Goal: Information Seeking & Learning: Learn about a topic

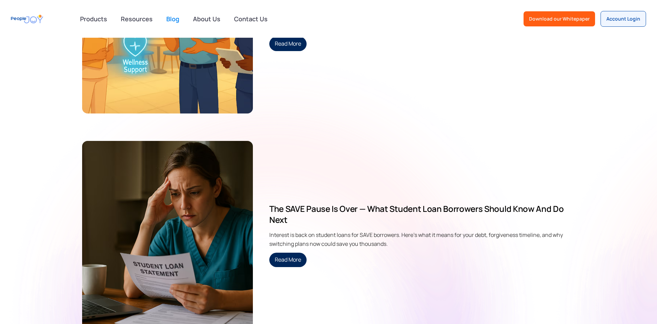
scroll to position [537, 0]
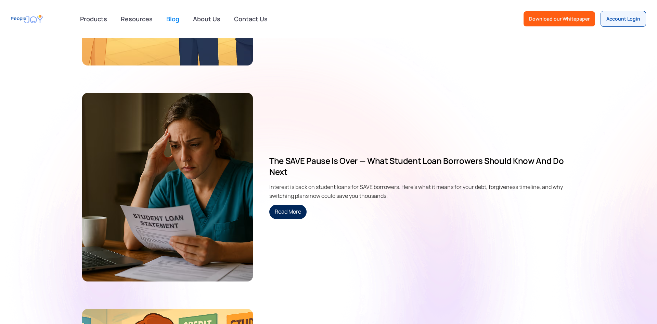
drag, startPoint x: 295, startPoint y: 182, endPoint x: 538, endPoint y: 188, distance: 242.8
click at [535, 189] on div "Interest is back on student loans for SAVE borrowers. Here's what it means for …" at bounding box center [422, 190] width 306 height 16
drag, startPoint x: 548, startPoint y: 184, endPoint x: 339, endPoint y: 185, distance: 208.5
click at [339, 185] on div "Interest is back on student loans for SAVE borrowers. Here's what it means for …" at bounding box center [422, 190] width 306 height 16
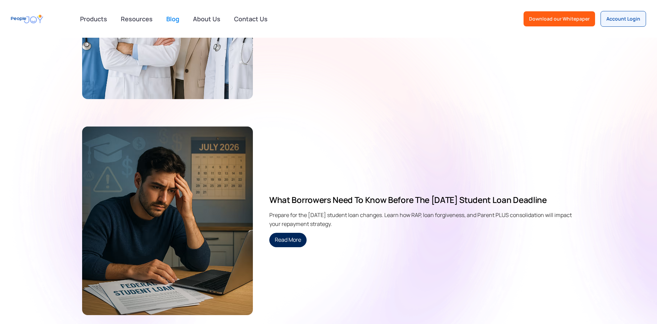
scroll to position [805, 0]
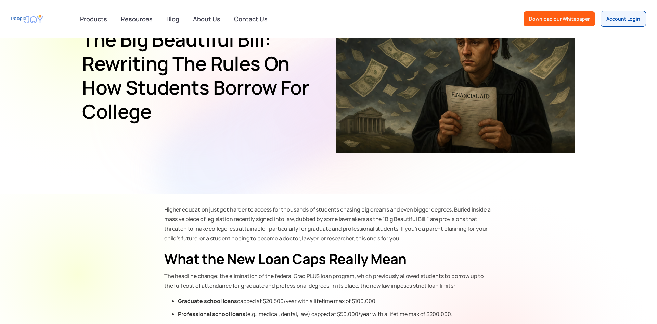
scroll to position [115, 0]
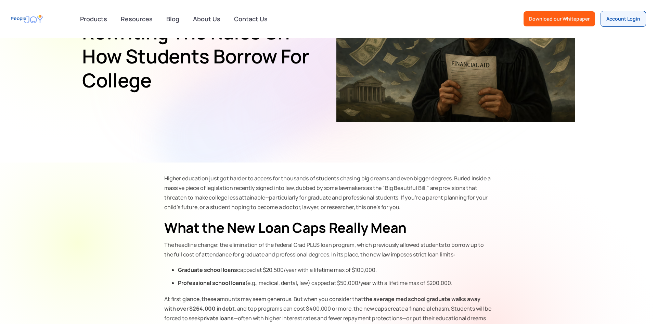
drag, startPoint x: 158, startPoint y: 223, endPoint x: 454, endPoint y: 207, distance: 296.6
click at [454, 207] on p "Higher education just got harder to access for thousands of students chasing bi…" at bounding box center [328, 192] width 329 height 38
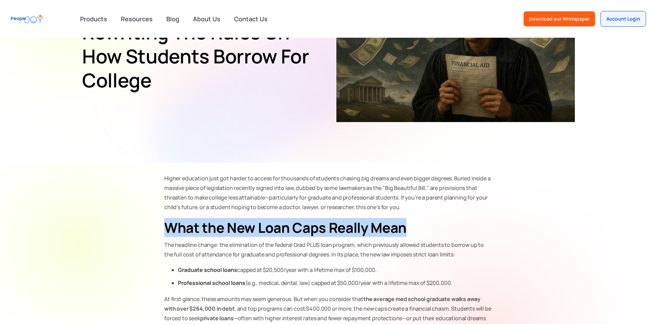
drag, startPoint x: 458, startPoint y: 224, endPoint x: 165, endPoint y: 216, distance: 293.2
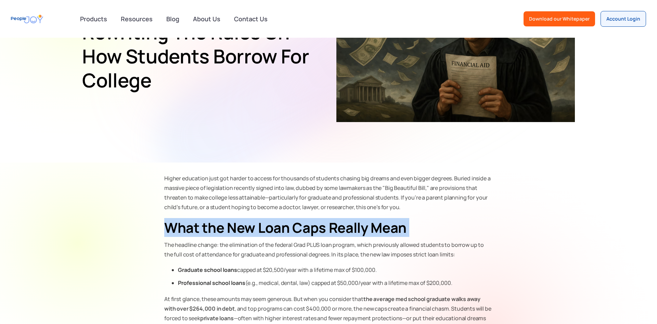
click at [164, 229] on strong "What the New Loan Caps Really Mean" at bounding box center [285, 227] width 242 height 19
drag, startPoint x: 154, startPoint y: 221, endPoint x: 490, endPoint y: 214, distance: 336.6
click at [480, 223] on h2 "What the New Loan Caps Really Mean" at bounding box center [328, 227] width 329 height 18
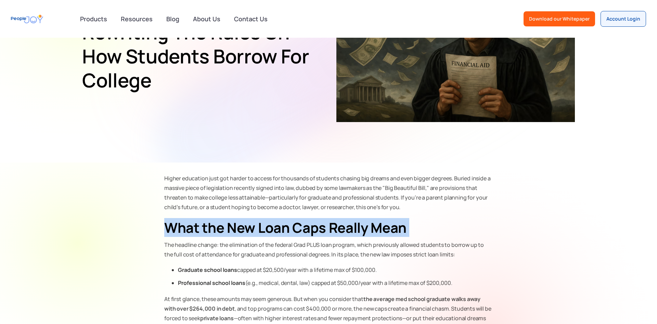
drag, startPoint x: 428, startPoint y: 225, endPoint x: 178, endPoint y: 224, distance: 249.9
click at [178, 224] on h2 "What the New Loan Caps Really Mean" at bounding box center [328, 227] width 329 height 18
click at [178, 224] on strong "What the New Loan Caps Really Mean" at bounding box center [285, 227] width 242 height 19
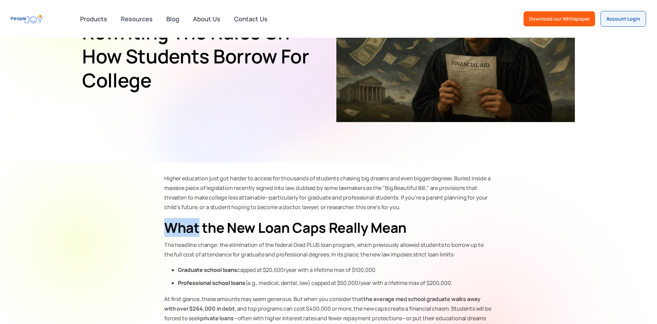
click at [178, 224] on strong "What the New Loan Caps Really Mean" at bounding box center [285, 227] width 242 height 19
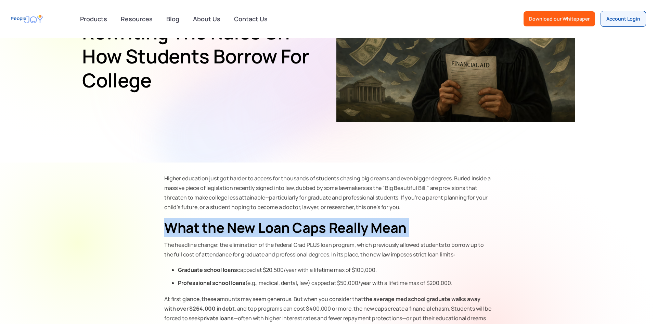
drag, startPoint x: 178, startPoint y: 224, endPoint x: 236, endPoint y: 235, distance: 58.8
click at [184, 226] on strong "What the New Loan Caps Really Mean" at bounding box center [285, 227] width 242 height 19
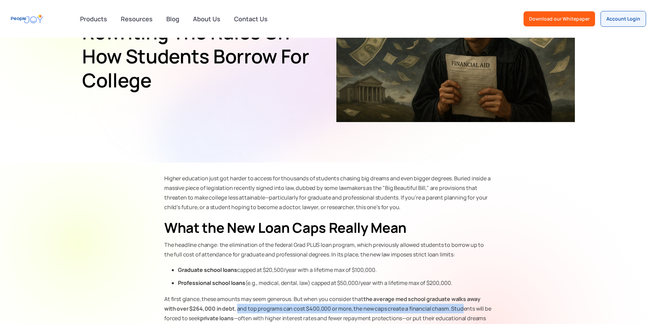
drag, startPoint x: 225, startPoint y: 310, endPoint x: 450, endPoint y: 305, distance: 224.6
click at [450, 305] on p "At first glance, these amounts may seem generous. But when you consider that th…" at bounding box center [328, 313] width 329 height 38
drag, startPoint x: 459, startPoint y: 308, endPoint x: 216, endPoint y: 305, distance: 243.4
click at [216, 305] on p "At first glance, these amounts may seem generous. But when you consider that th…" at bounding box center [328, 313] width 329 height 38
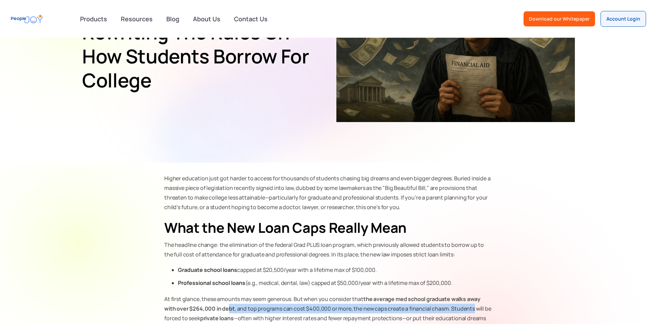
click at [216, 305] on strong "the average med school graduate walks away with over $264,000 in debt" at bounding box center [322, 303] width 316 height 17
drag, startPoint x: 205, startPoint y: 307, endPoint x: 474, endPoint y: 306, distance: 268.8
click at [474, 306] on p "At first glance, these amounts may seem generous. But when you consider that th…" at bounding box center [328, 313] width 329 height 38
drag, startPoint x: 482, startPoint y: 308, endPoint x: 223, endPoint y: 308, distance: 259.5
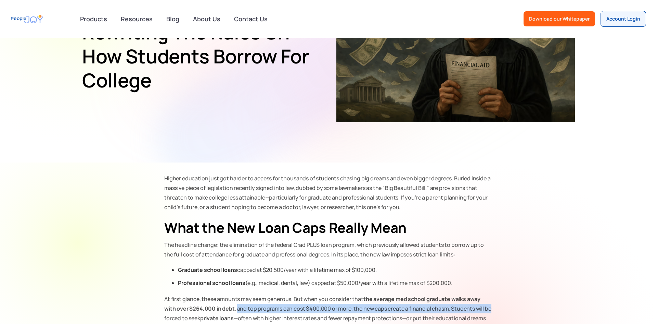
click at [222, 311] on p "At first glance, these amounts may seem generous. But when you consider that th…" at bounding box center [328, 313] width 329 height 38
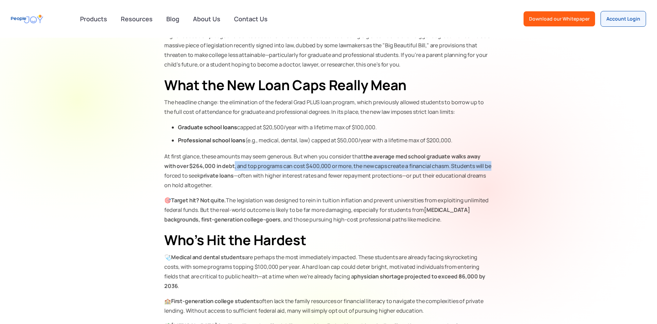
scroll to position [307, 0]
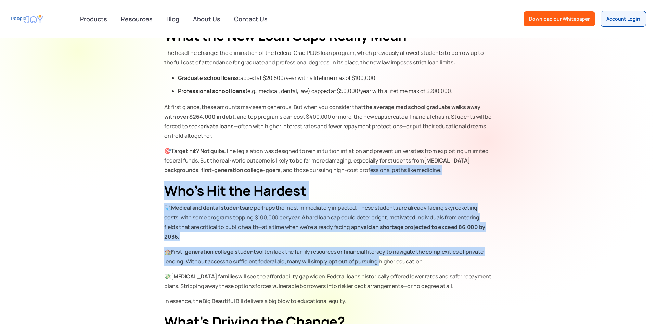
drag, startPoint x: 331, startPoint y: 166, endPoint x: 376, endPoint y: 253, distance: 97.5
click at [376, 253] on div "Higher education just got harder to access for thousands of students chasing bi…" at bounding box center [328, 284] width 329 height 611
click at [376, 253] on p "🏫 First-generation college students often lack the family resources or financia…" at bounding box center [328, 255] width 329 height 19
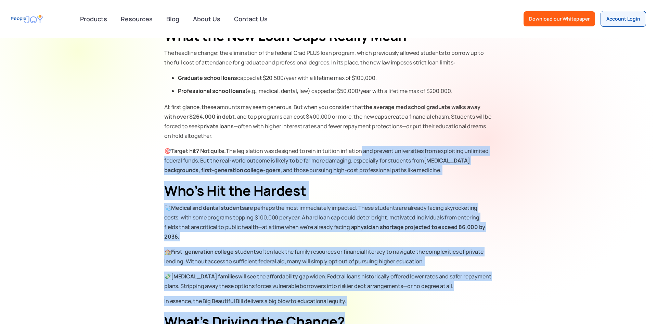
drag, startPoint x: 395, startPoint y: 294, endPoint x: 358, endPoint y: 143, distance: 155.5
click at [358, 143] on div "Higher education just got harder to access for thousands of students chasing bi…" at bounding box center [328, 284] width 329 height 611
click at [358, 142] on div "Higher education just got harder to access for thousands of students chasing bi…" at bounding box center [328, 284] width 329 height 611
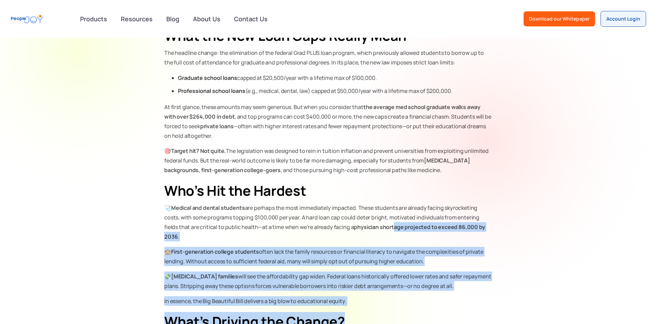
drag, startPoint x: 358, startPoint y: 143, endPoint x: 382, endPoint y: 232, distance: 92.8
click at [382, 232] on div "Higher education just got harder to access for thousands of students chasing bi…" at bounding box center [328, 284] width 329 height 611
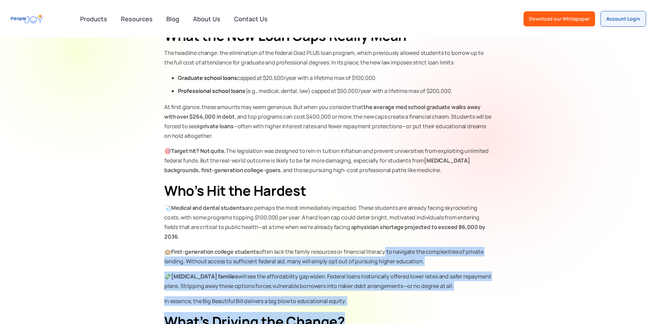
click at [382, 232] on div "Higher education just got harder to access for thousands of students chasing bi…" at bounding box center [328, 284] width 329 height 611
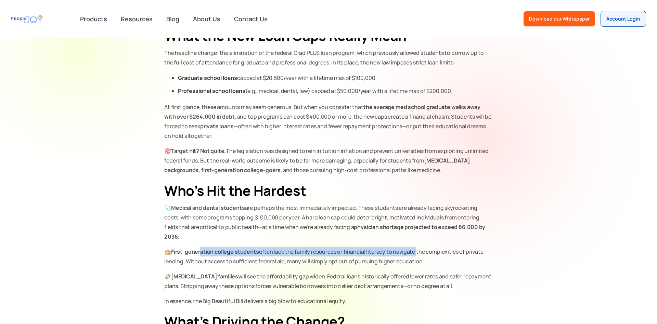
drag, startPoint x: 202, startPoint y: 245, endPoint x: 416, endPoint y: 234, distance: 214.6
click at [416, 234] on div "Higher education just got harder to access for thousands of students chasing bi…" at bounding box center [328, 284] width 329 height 611
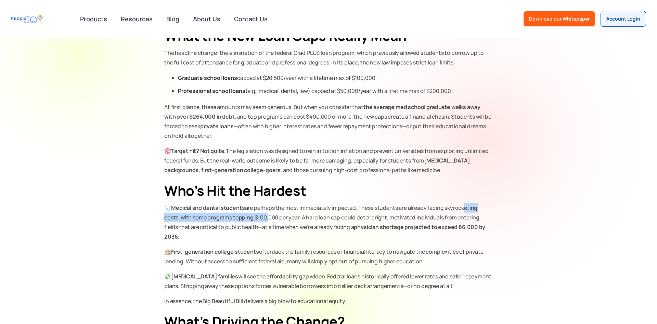
drag, startPoint x: 463, startPoint y: 210, endPoint x: 255, endPoint y: 216, distance: 207.6
click at [260, 216] on p "🩺 Medical and dental students are perhaps the most immediately impacted. These …" at bounding box center [328, 222] width 329 height 38
click at [255, 216] on p "🩺 Medical and dental students are perhaps the most immediately impacted. These …" at bounding box center [328, 222] width 329 height 38
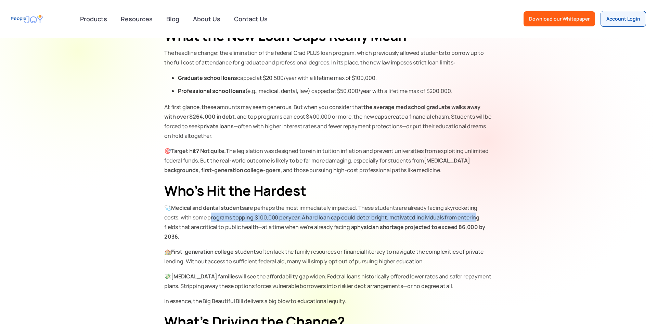
drag, startPoint x: 219, startPoint y: 218, endPoint x: 470, endPoint y: 219, distance: 250.6
click at [470, 219] on p "🩺 Medical and dental students are perhaps the most immediately impacted. These …" at bounding box center [328, 222] width 329 height 38
drag, startPoint x: 482, startPoint y: 220, endPoint x: 194, endPoint y: 217, distance: 287.6
click at [195, 217] on p "🩺 Medical and dental students are perhaps the most immediately impacted. These …" at bounding box center [328, 222] width 329 height 38
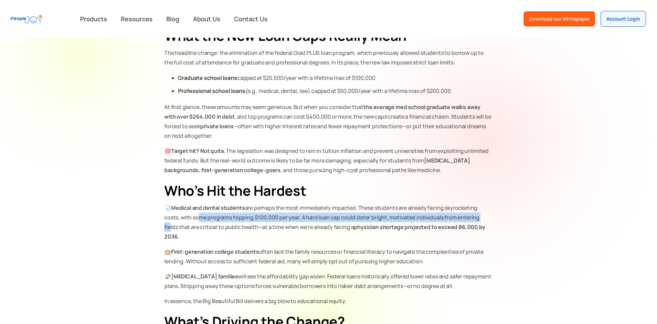
click at [194, 217] on p "🩺 Medical and dental students are perhaps the most immediately impacted. These …" at bounding box center [328, 222] width 329 height 38
drag, startPoint x: 171, startPoint y: 216, endPoint x: 482, endPoint y: 216, distance: 310.9
click at [481, 216] on p "🩺 Medical and dental students are perhaps the most immediately impacted. These …" at bounding box center [328, 222] width 329 height 38
click at [482, 216] on p "🩺 Medical and dental students are perhaps the most immediately impacted. These …" at bounding box center [328, 222] width 329 height 38
drag, startPoint x: 422, startPoint y: 218, endPoint x: 197, endPoint y: 219, distance: 225.3
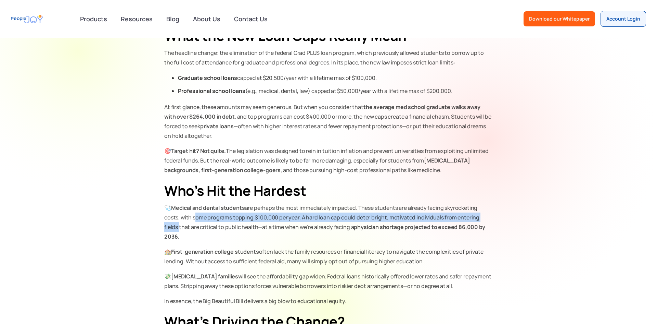
click at [198, 219] on p "🩺 Medical and dental students are perhaps the most immediately impacted. These …" at bounding box center [328, 222] width 329 height 38
click at [197, 219] on p "🩺 Medical and dental students are perhaps the most immediately impacted. These …" at bounding box center [328, 222] width 329 height 38
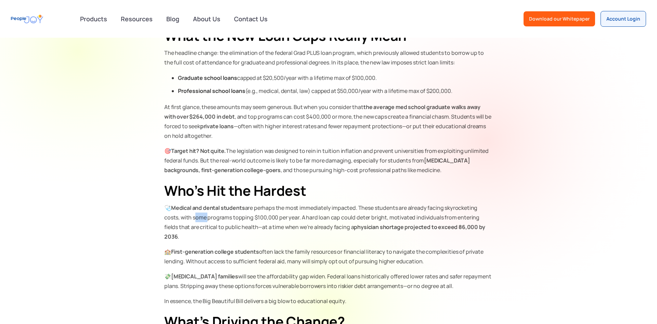
click at [197, 219] on p "🩺 Medical and dental students are perhaps the most immediately impacted. These …" at bounding box center [328, 222] width 329 height 38
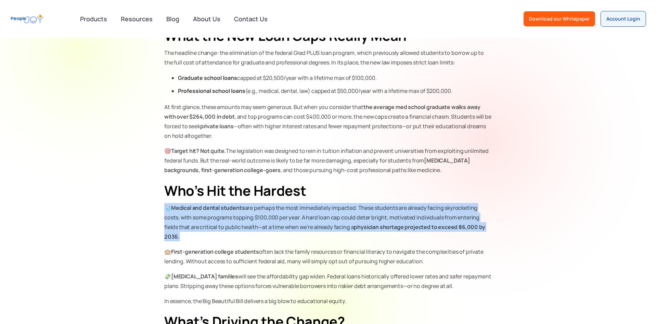
drag, startPoint x: 197, startPoint y: 219, endPoint x: 200, endPoint y: 224, distance: 5.7
click at [197, 219] on p "🩺 Medical and dental students are perhaps the most immediately impacted. These …" at bounding box center [328, 222] width 329 height 38
click at [201, 224] on p "🩺 Medical and dental students are perhaps the most immediately impacted. These …" at bounding box center [328, 222] width 329 height 38
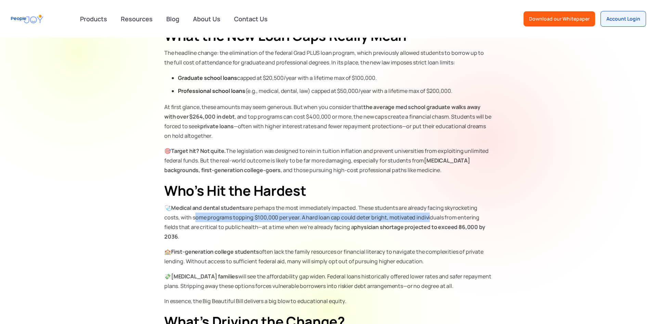
drag, startPoint x: 193, startPoint y: 219, endPoint x: 426, endPoint y: 213, distance: 232.9
click at [426, 213] on p "🩺 Medical and dental students are perhaps the most immediately impacted. These …" at bounding box center [328, 222] width 329 height 38
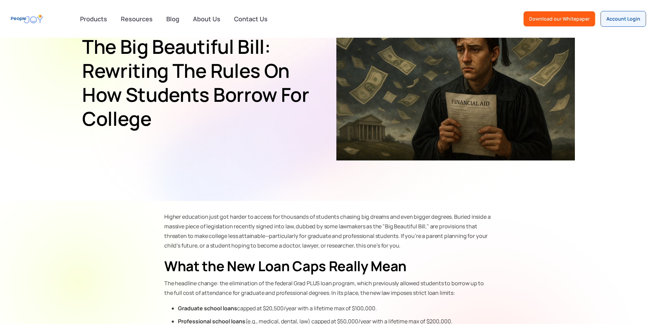
scroll to position [0, 0]
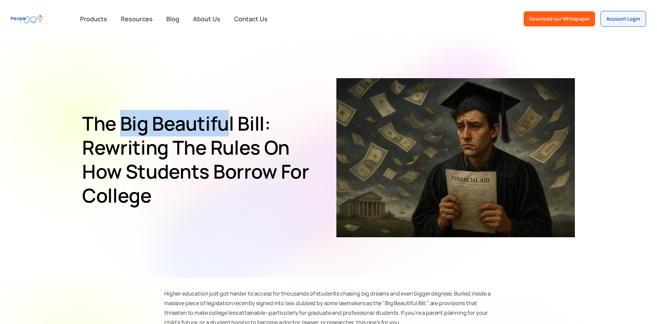
drag, startPoint x: 124, startPoint y: 119, endPoint x: 355, endPoint y: 49, distance: 241.6
click at [229, 119] on h1 "The Big Beautiful Bill: Rewriting the Rules on How Students Borrow for College" at bounding box center [198, 159] width 233 height 96
click at [169, 128] on h1 "The Big Beautiful Bill: Rewriting the Rules on How Students Borrow for College" at bounding box center [198, 159] width 233 height 96
drag, startPoint x: 122, startPoint y: 122, endPoint x: 264, endPoint y: 115, distance: 142.2
click at [264, 115] on h1 "The Big Beautiful Bill: Rewriting the Rules on How Students Borrow for College" at bounding box center [198, 159] width 233 height 96
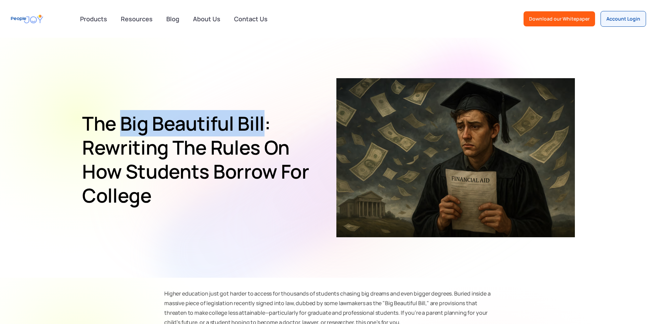
copy h1 "Big Beautiful Bill"
